Goal: Transaction & Acquisition: Obtain resource

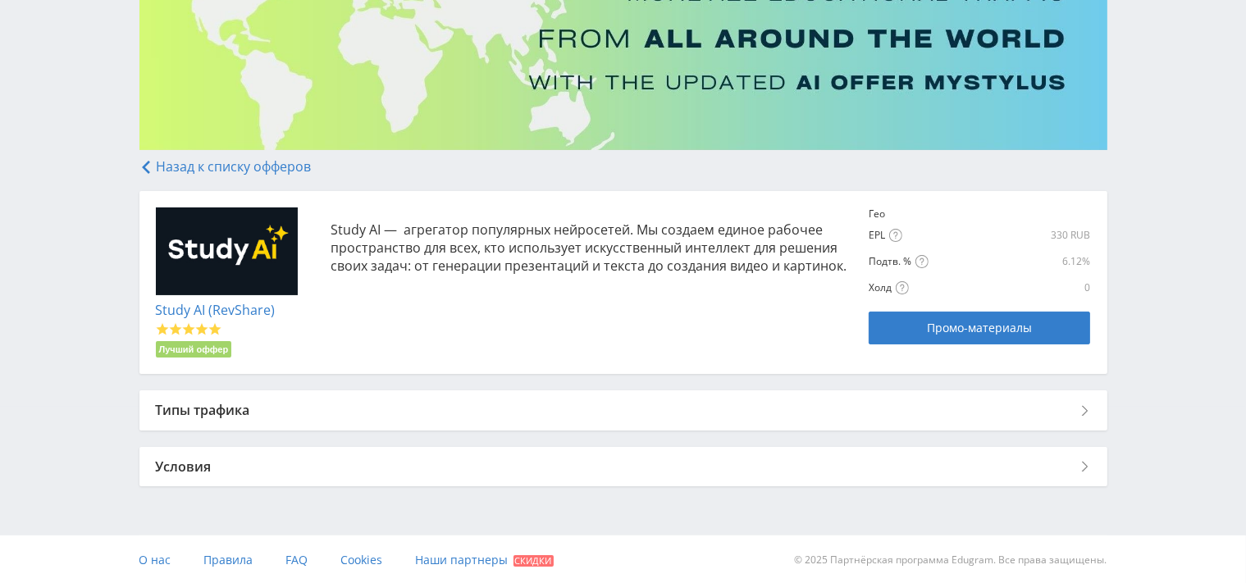
scroll to position [177, 0]
click at [1034, 402] on div "Типы трафика" at bounding box center [623, 409] width 968 height 39
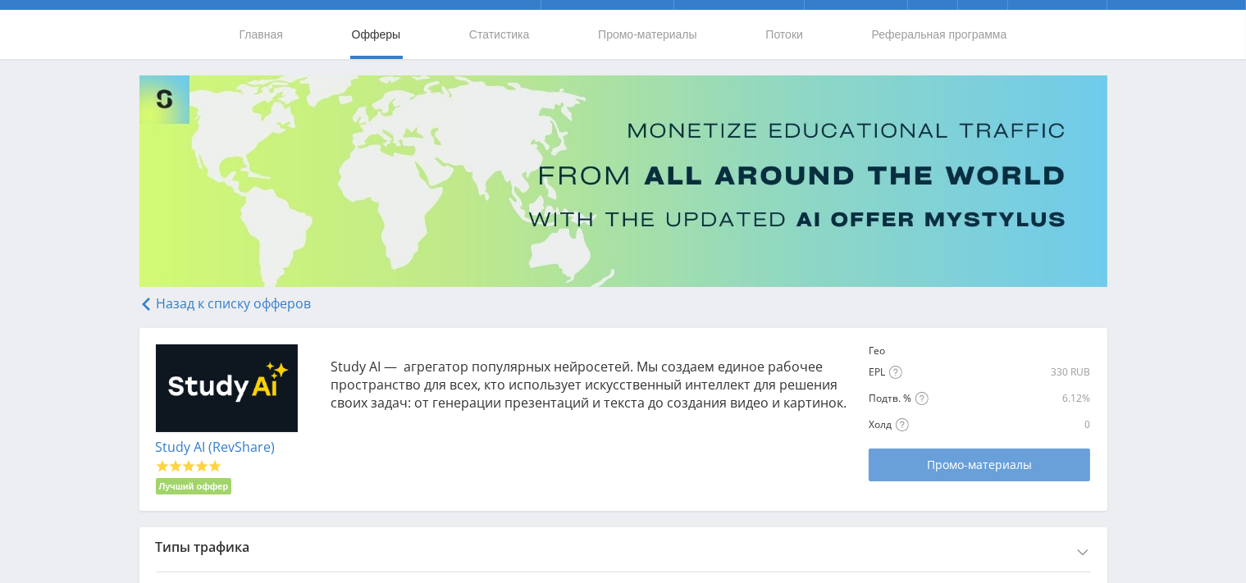
scroll to position [213, 0]
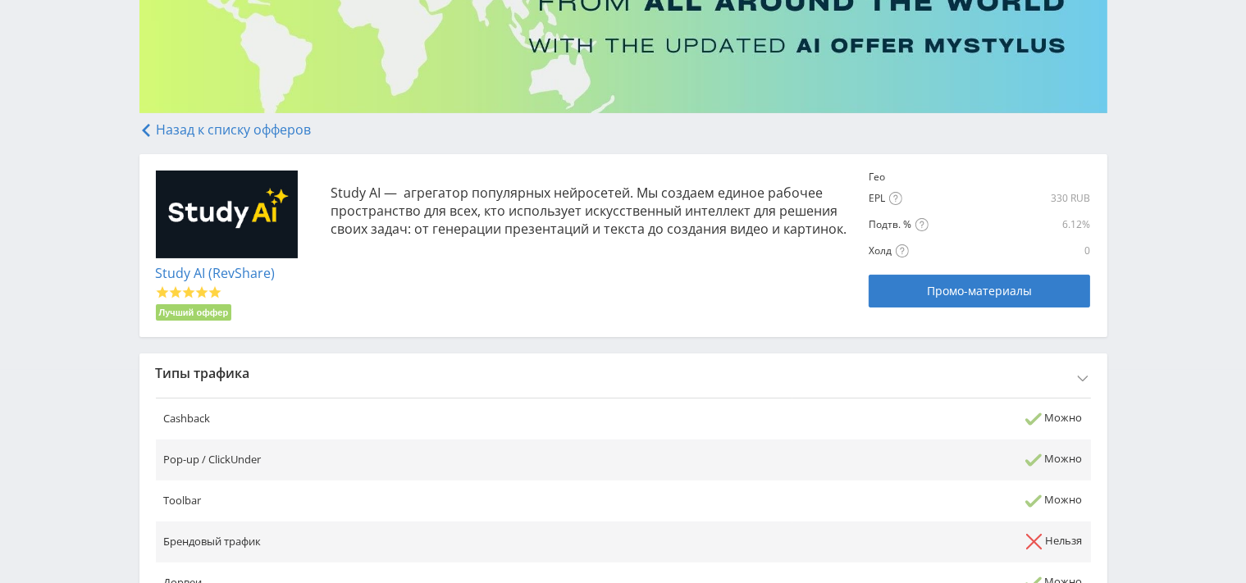
click at [1055, 377] on div "Типы трафика" at bounding box center [623, 373] width 968 height 39
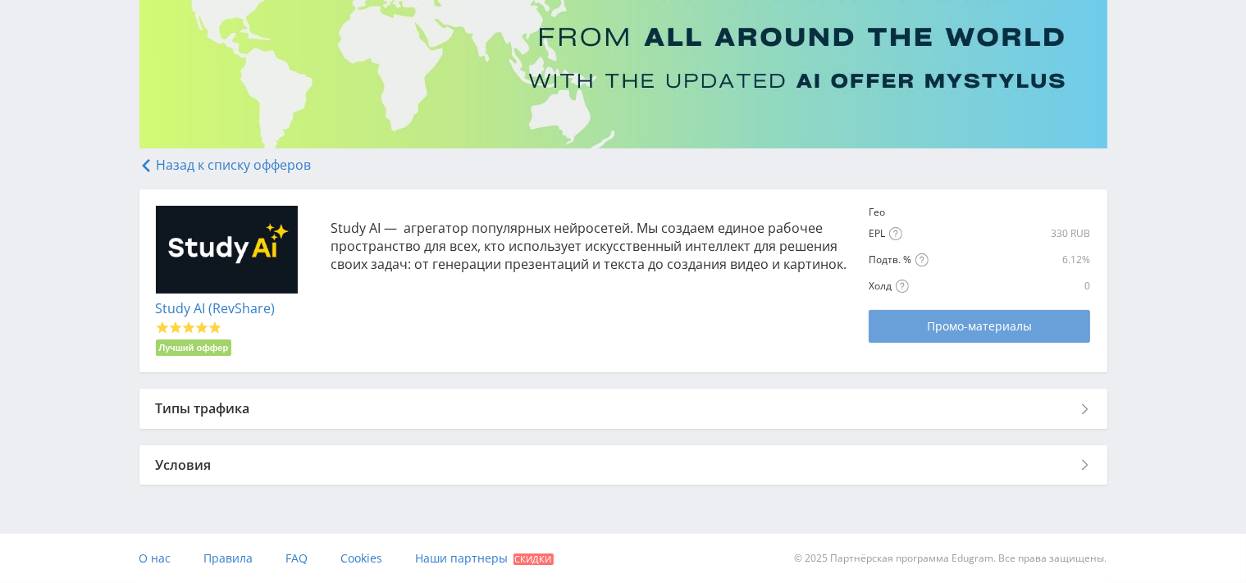
scroll to position [177, 0]
click at [989, 323] on span "Промо-материалы" at bounding box center [979, 327] width 105 height 13
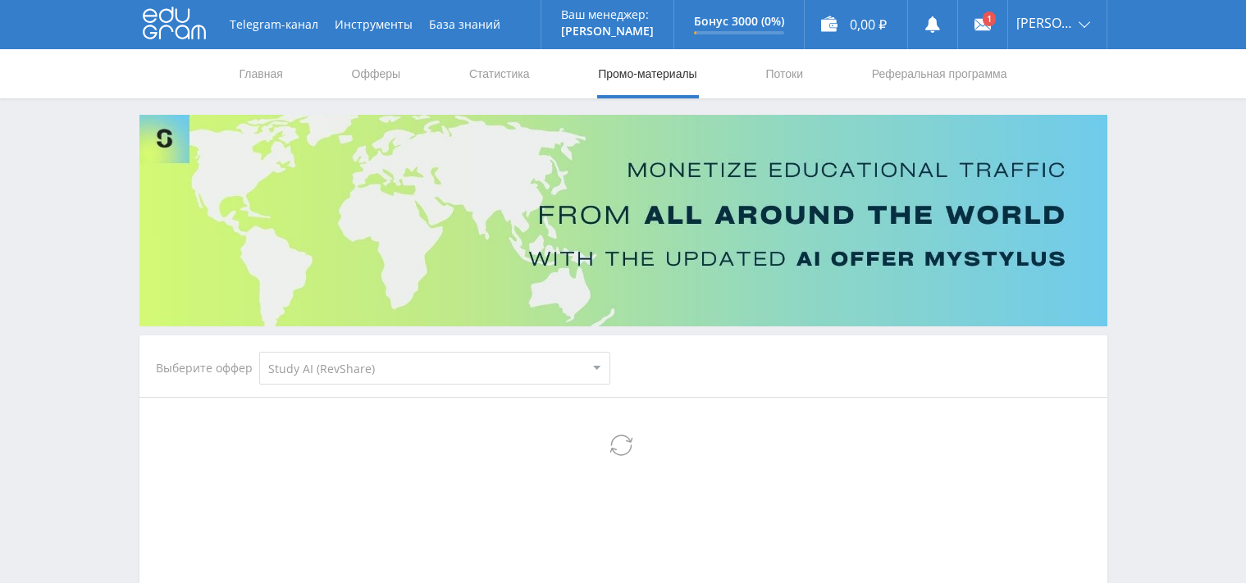
select select "376"
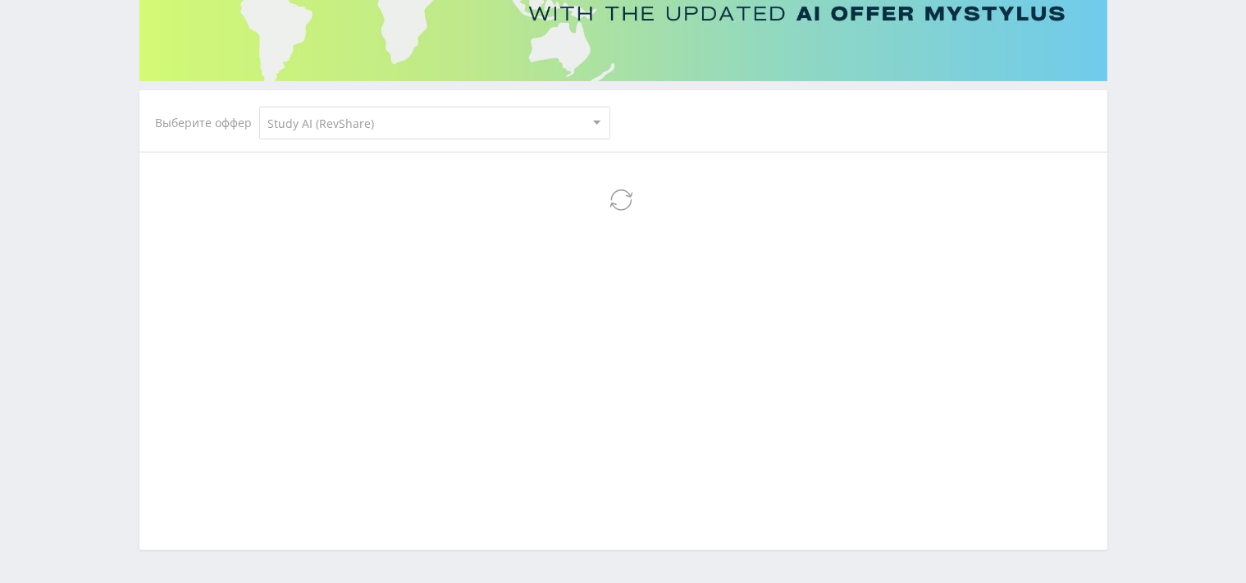
scroll to position [302, 0]
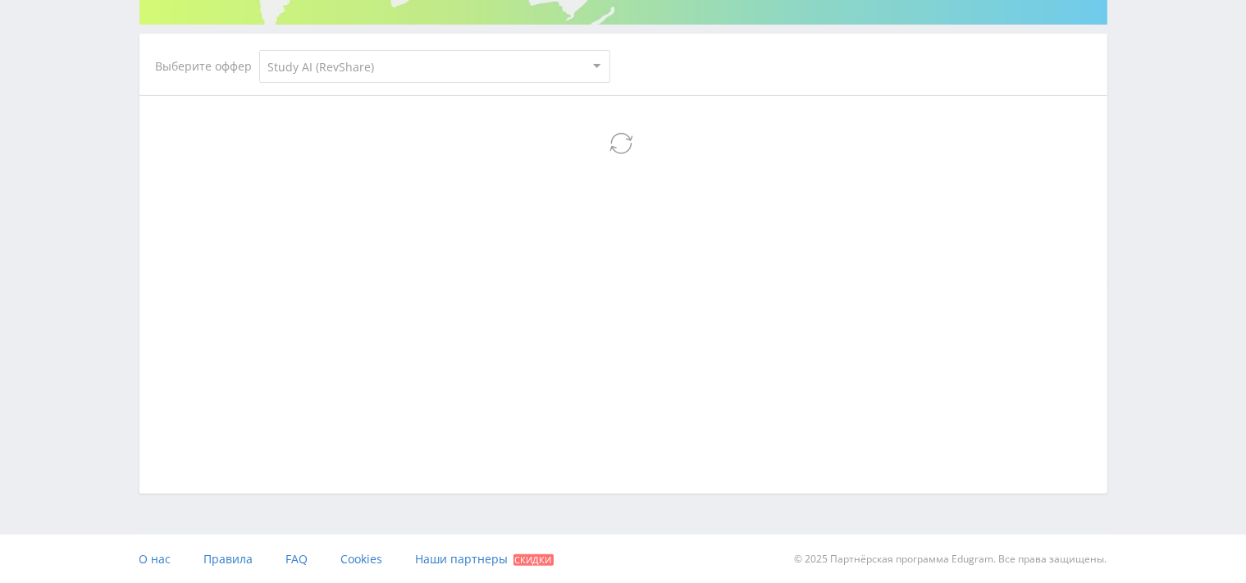
select select "376"
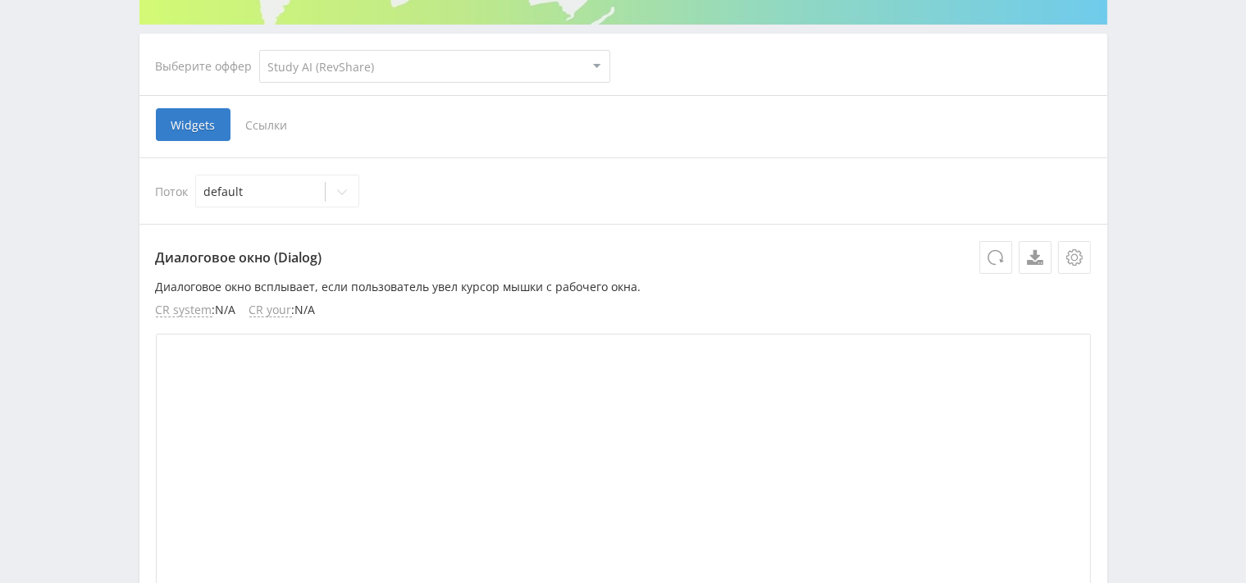
click option "Study AI (RevShare)" at bounding box center [0, 0] width 0 height 0
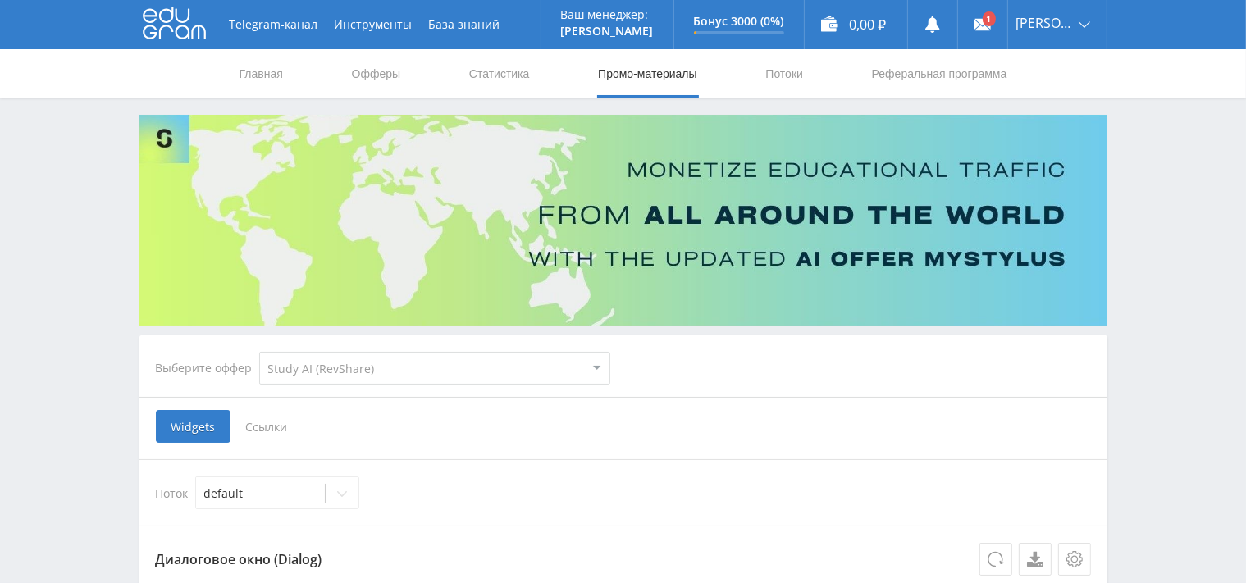
click at [253, 424] on span "Ссылки" at bounding box center [267, 426] width 73 height 33
click at [0, 0] on input "Ссылки" at bounding box center [0, 0] width 0 height 0
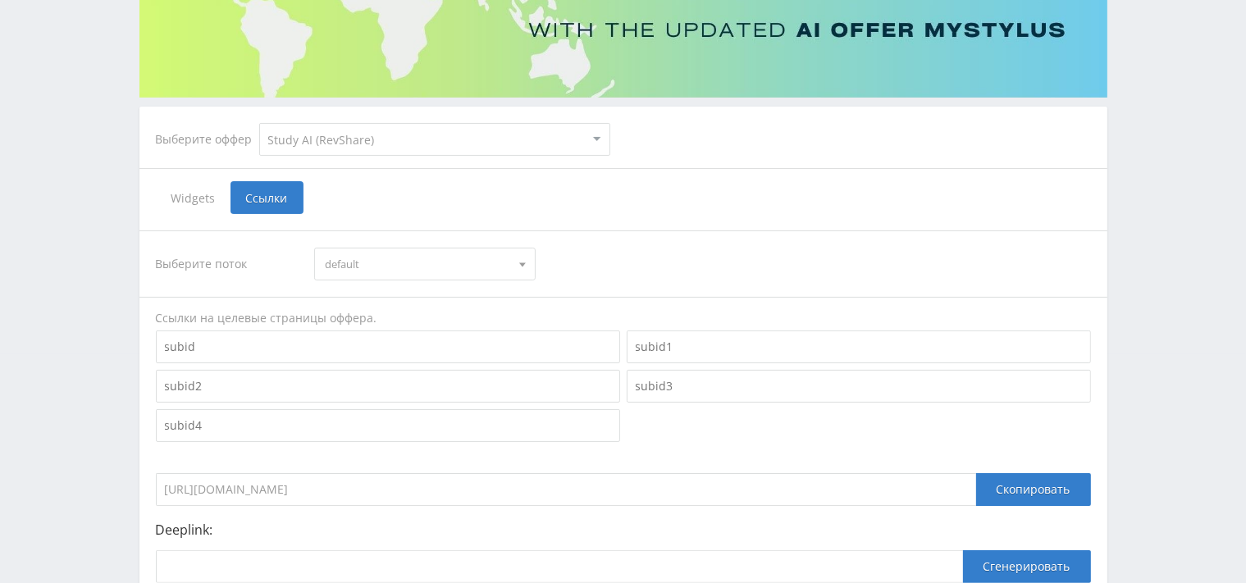
scroll to position [402, 0]
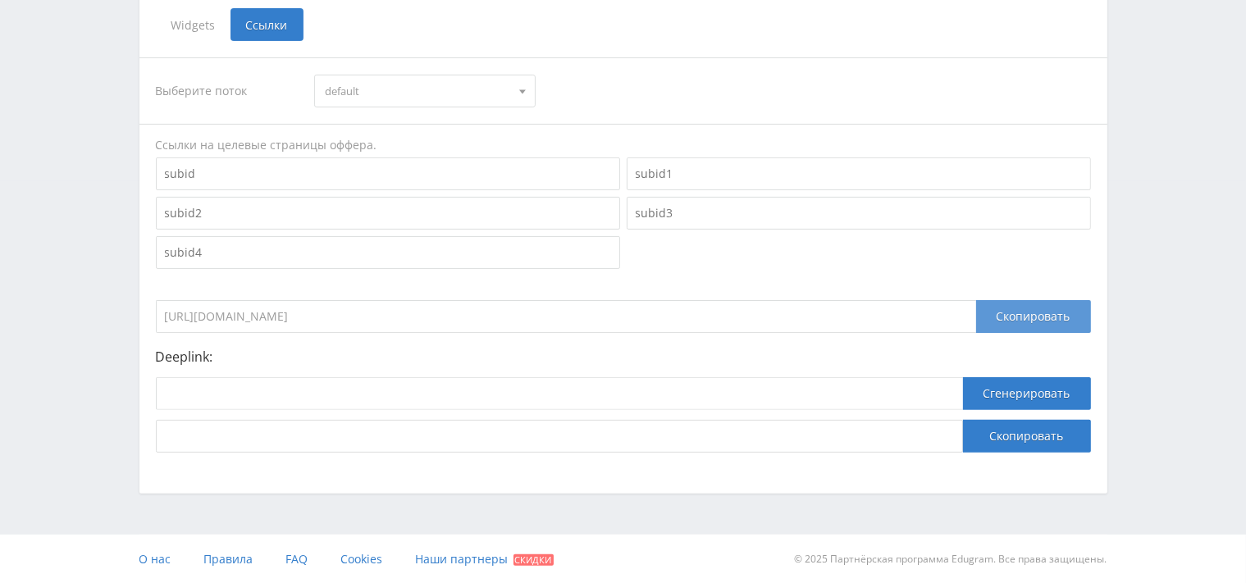
click at [1023, 313] on div "Скопировать" at bounding box center [1033, 316] width 115 height 33
click at [1226, 260] on div "Telegram-канал Инструменты База знаний Ваш менеджер: Alex Alex Online @edugram_…" at bounding box center [623, 91] width 1246 height 986
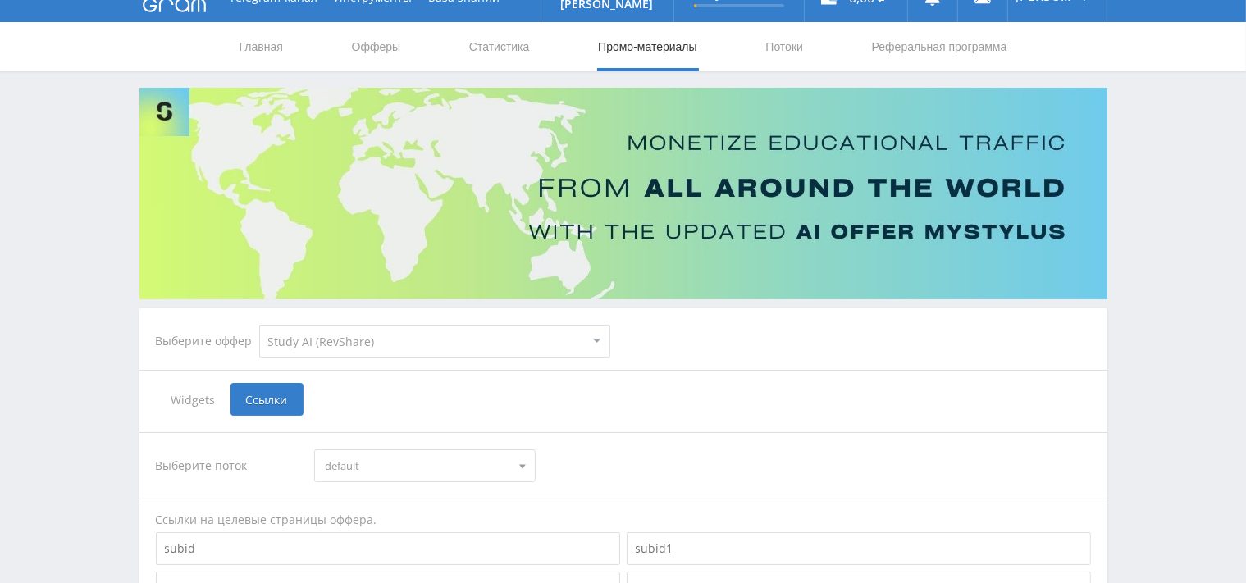
scroll to position [0, 0]
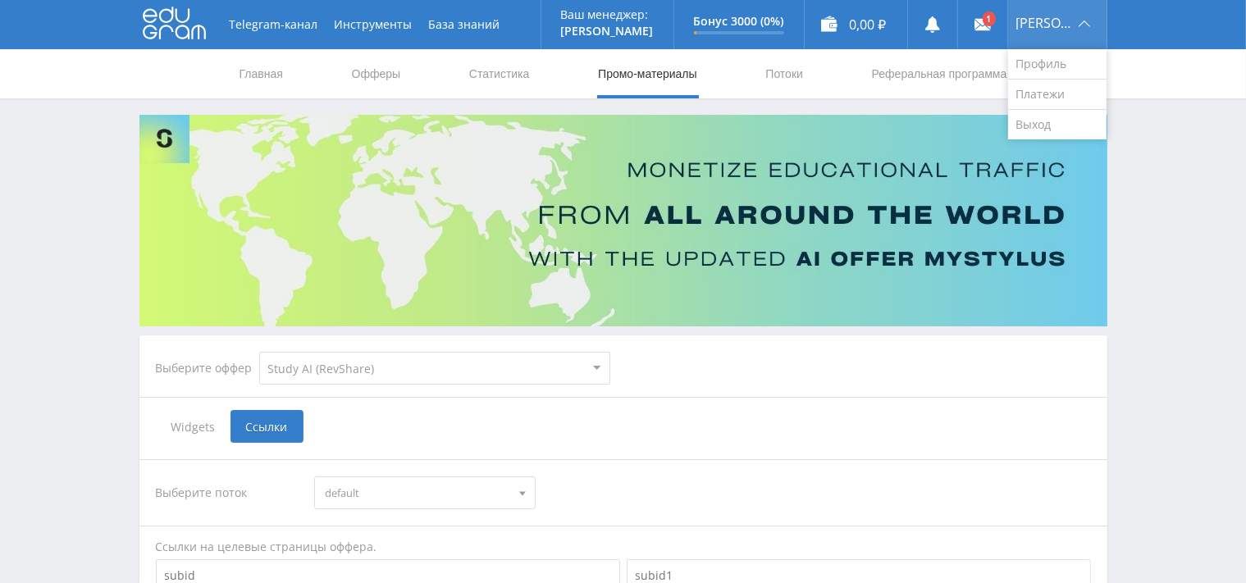
click at [1076, 25] on div "[PERSON_NAME]" at bounding box center [1057, 24] width 98 height 49
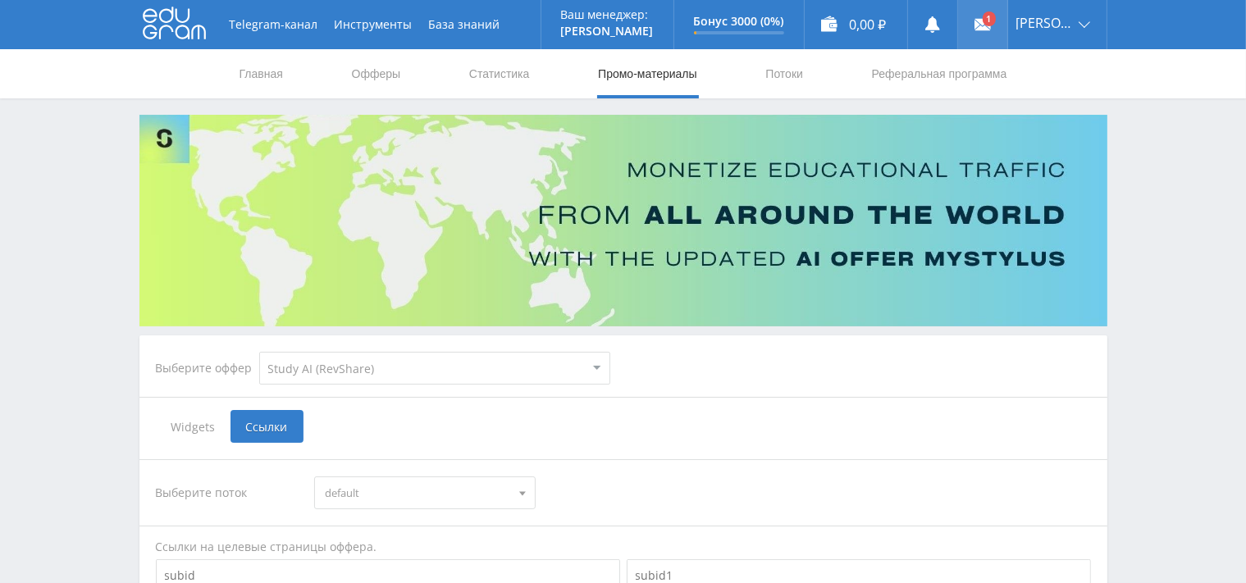
click at [989, 23] on link at bounding box center [982, 24] width 49 height 49
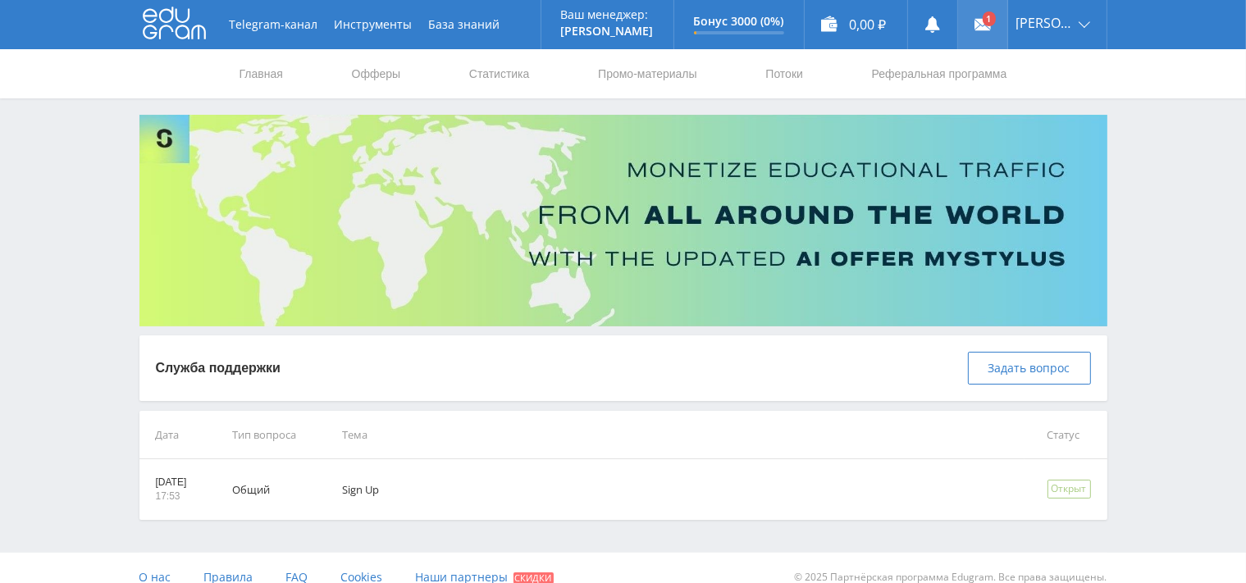
click at [1007, 33] on link at bounding box center [982, 24] width 49 height 49
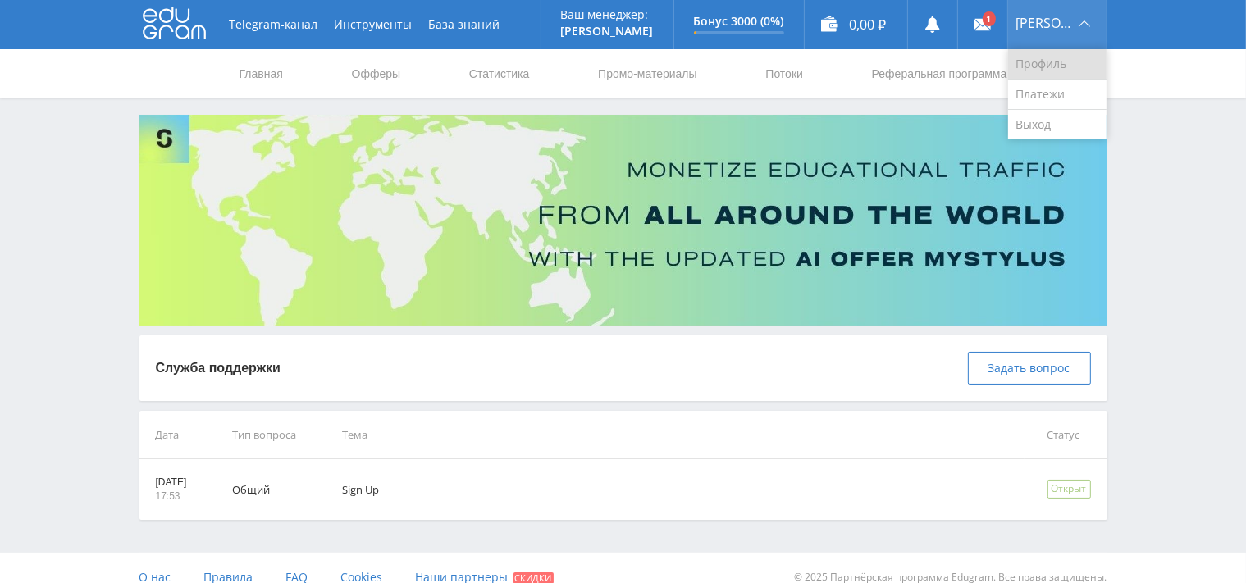
click at [1066, 66] on link "Профиль" at bounding box center [1057, 64] width 98 height 30
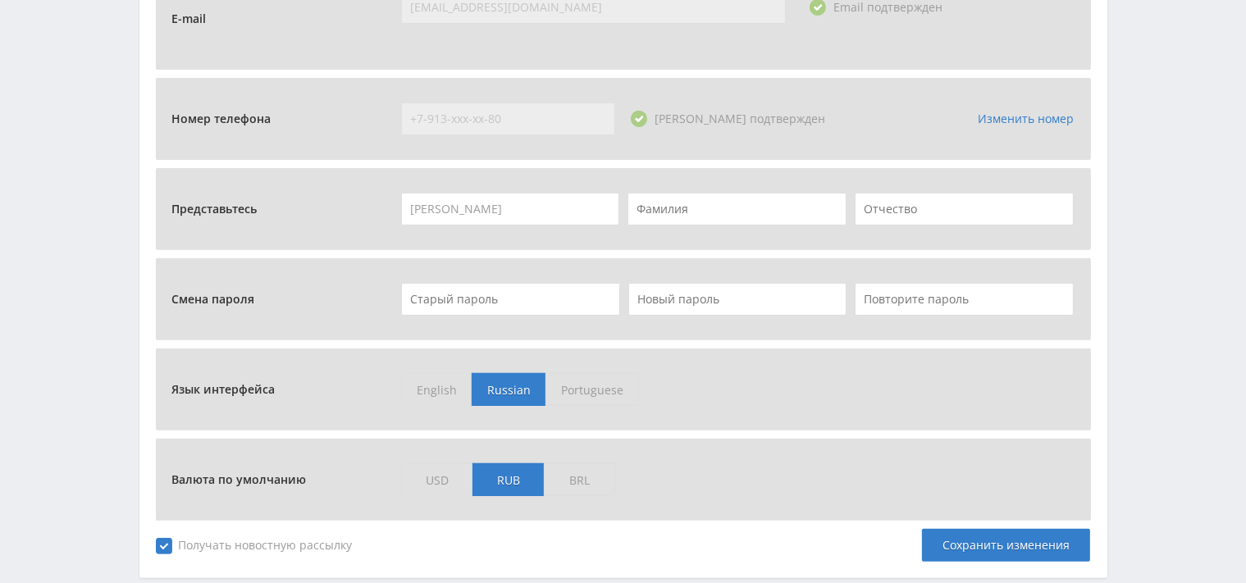
scroll to position [692, 0]
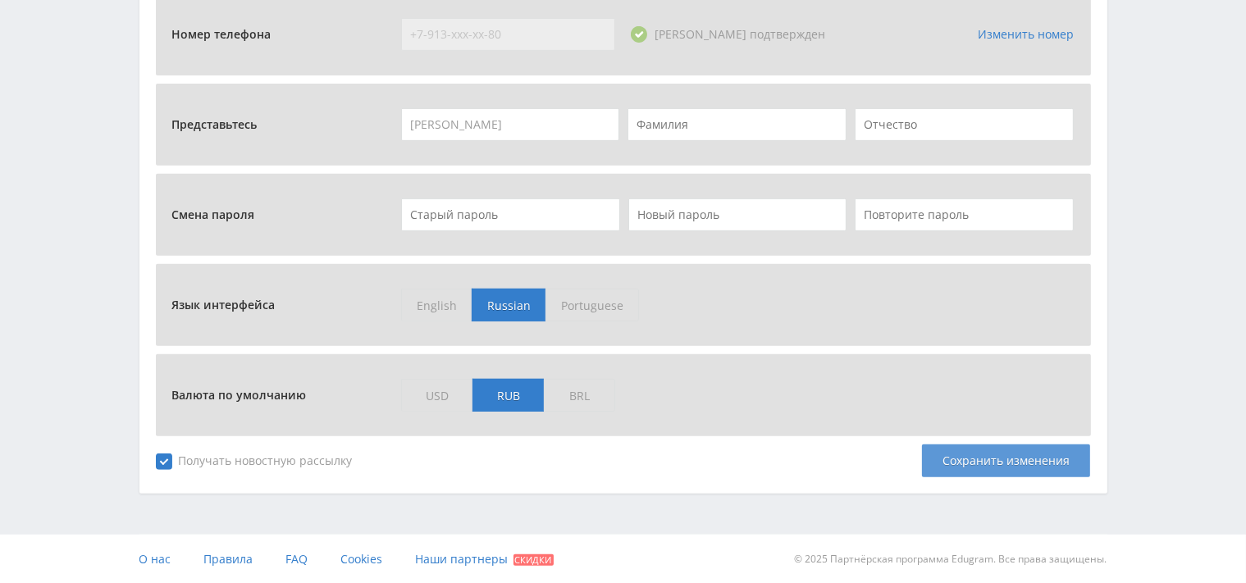
click at [948, 463] on div "Сохранить изменения" at bounding box center [1006, 461] width 168 height 33
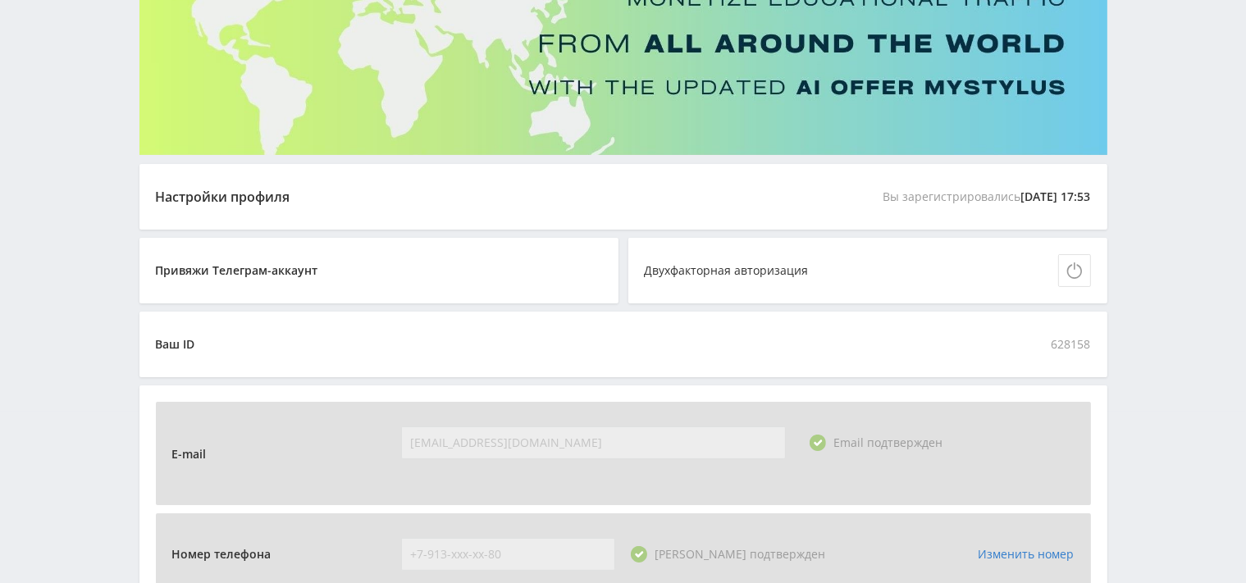
scroll to position [0, 0]
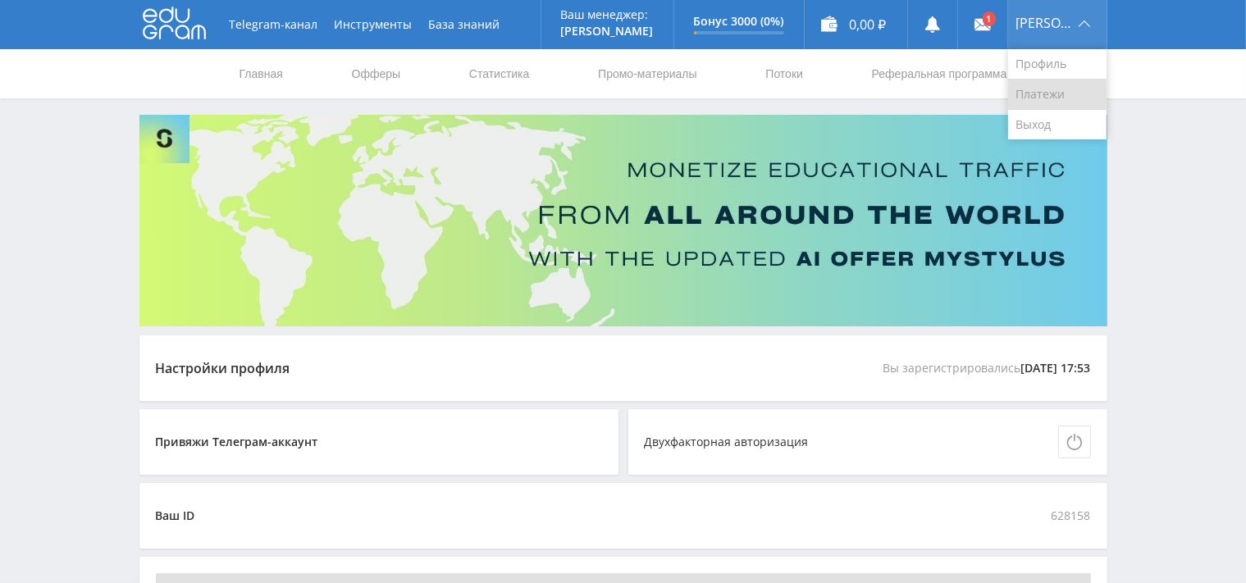
click at [1069, 97] on link "Платежи" at bounding box center [1057, 95] width 98 height 30
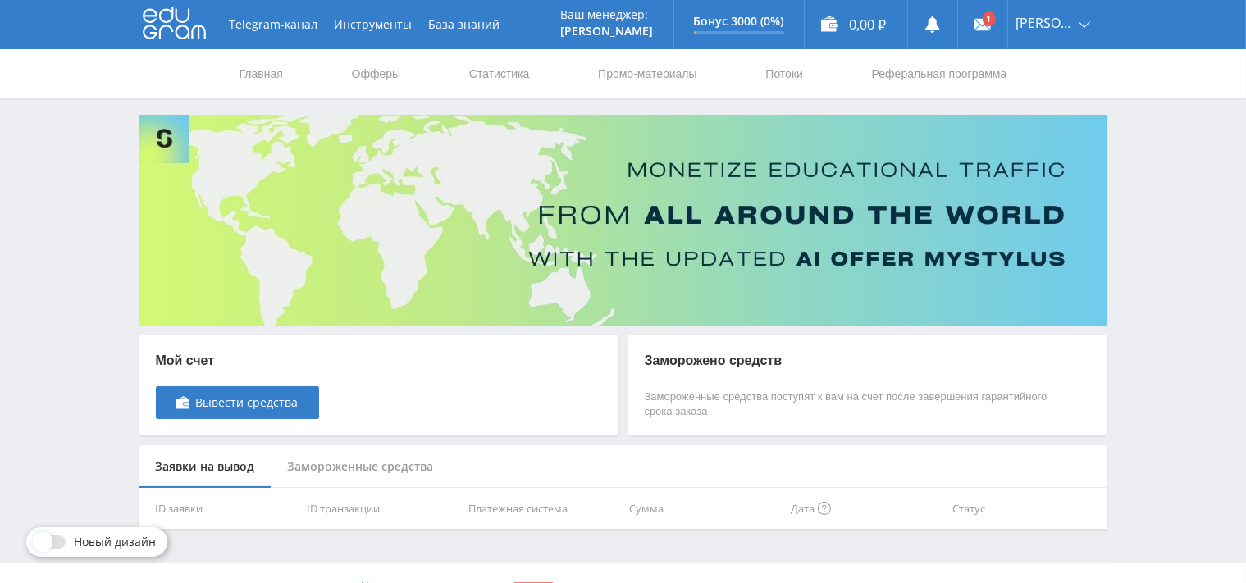
click at [1111, 346] on div "Мой счет Вывести средства Заморожено средств Замороженные средства поступят к в…" at bounding box center [623, 322] width 984 height 415
click at [375, 77] on link "Офферы" at bounding box center [376, 73] width 53 height 49
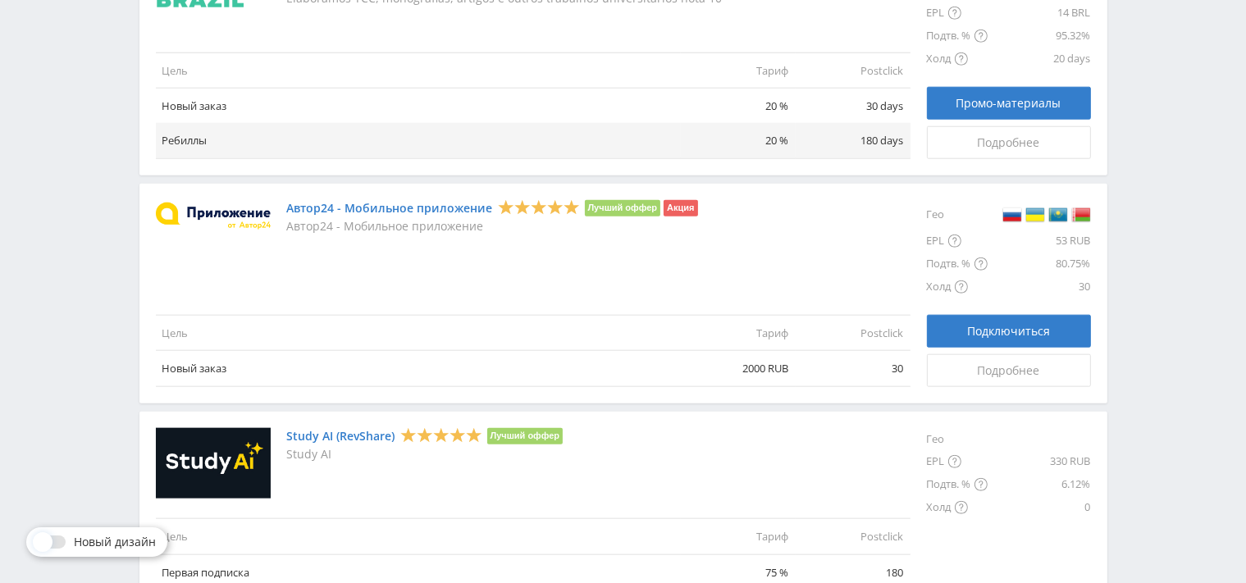
scroll to position [1958, 0]
